Goal: Task Accomplishment & Management: Use online tool/utility

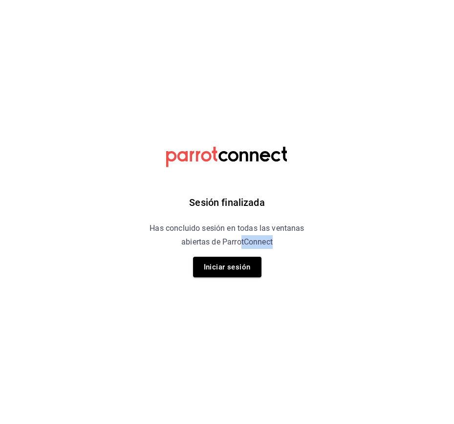
click at [239, 253] on div "Sesión finalizada Has concluido sesión en todas las ventanas abiertas de Parrot…" at bounding box center [227, 212] width 247 height 424
click at [239, 260] on button "Iniciar sesión" at bounding box center [227, 267] width 68 height 21
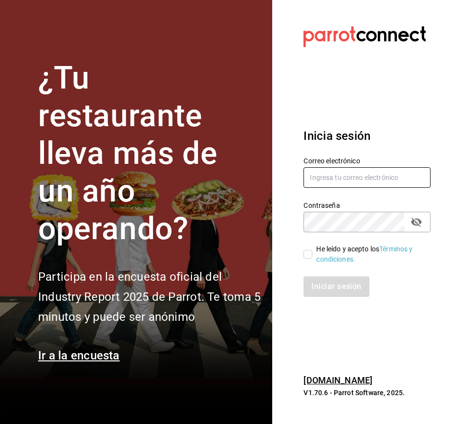
type input "[PERSON_NAME][EMAIL_ADDRESS][DOMAIN_NAME]"
click at [310, 254] on input "He leído y acepto los Términos y condiciones." at bounding box center [308, 254] width 9 height 9
checkbox input "true"
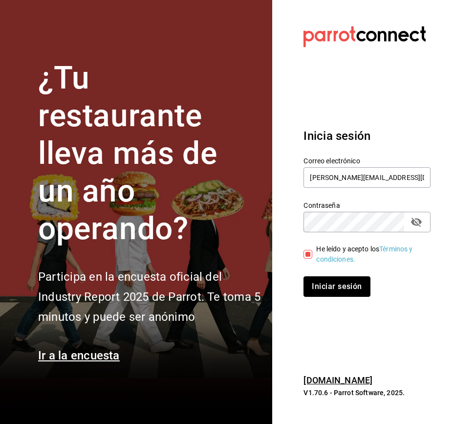
click at [334, 291] on button "Iniciar sesión" at bounding box center [337, 286] width 67 height 21
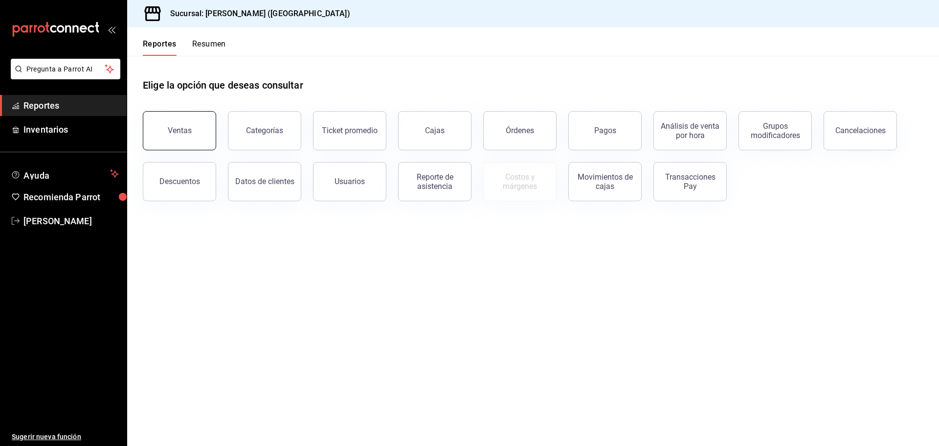
click at [185, 142] on button "Ventas" at bounding box center [179, 130] width 73 height 39
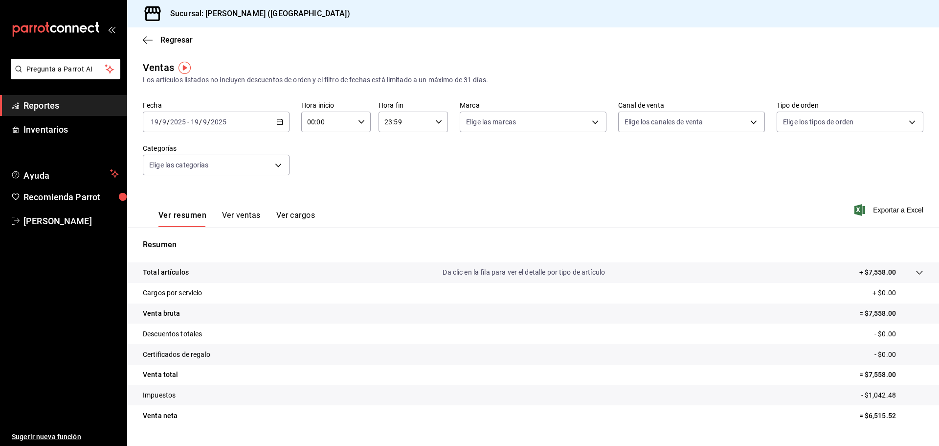
click at [280, 121] on \(Stroke\) "button" at bounding box center [279, 121] width 5 height 0
click at [187, 241] on span "Rango de fechas" at bounding box center [189, 239] width 76 height 10
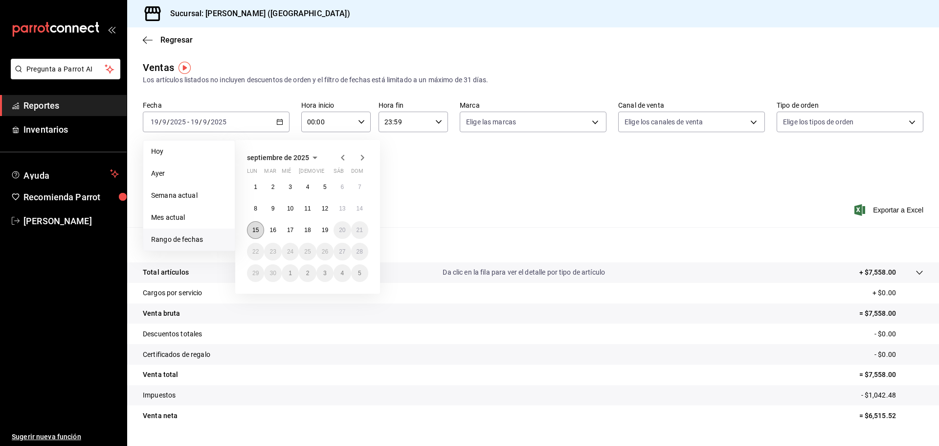
click at [251, 233] on button "15" at bounding box center [255, 230] width 17 height 18
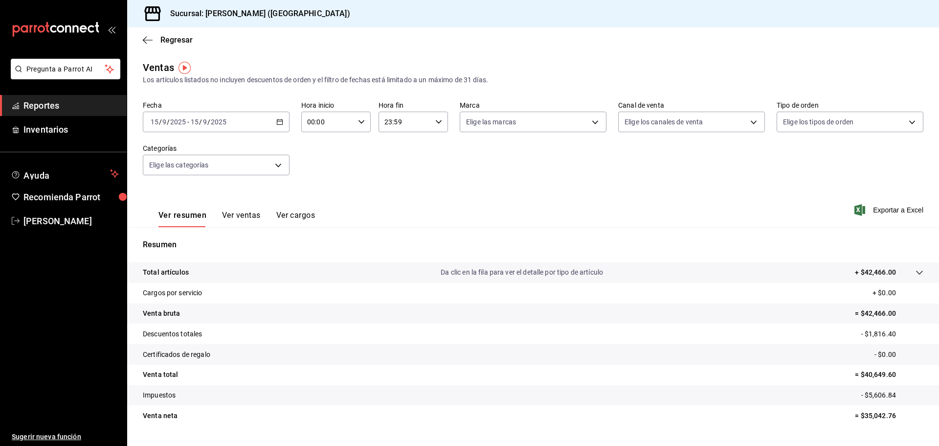
click at [243, 222] on button "Ver ventas" at bounding box center [241, 218] width 39 height 17
